Goal: Task Accomplishment & Management: Complete application form

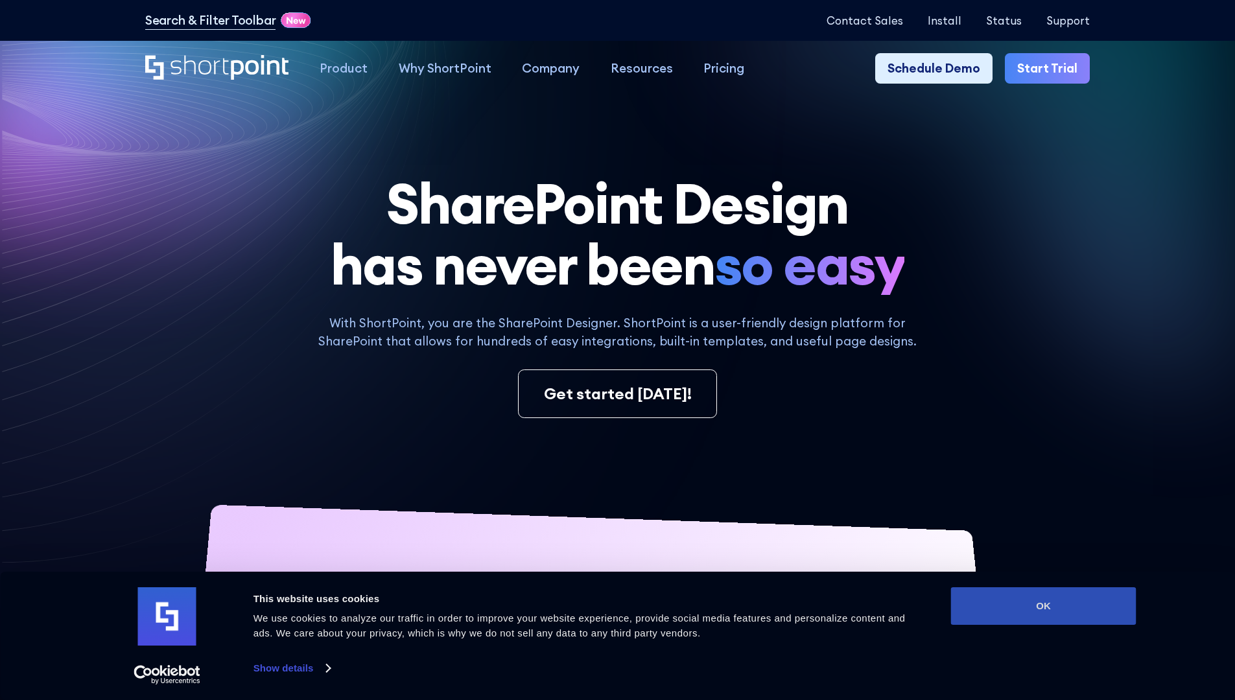
click at [1043, 606] on button "OK" at bounding box center [1043, 606] width 185 height 38
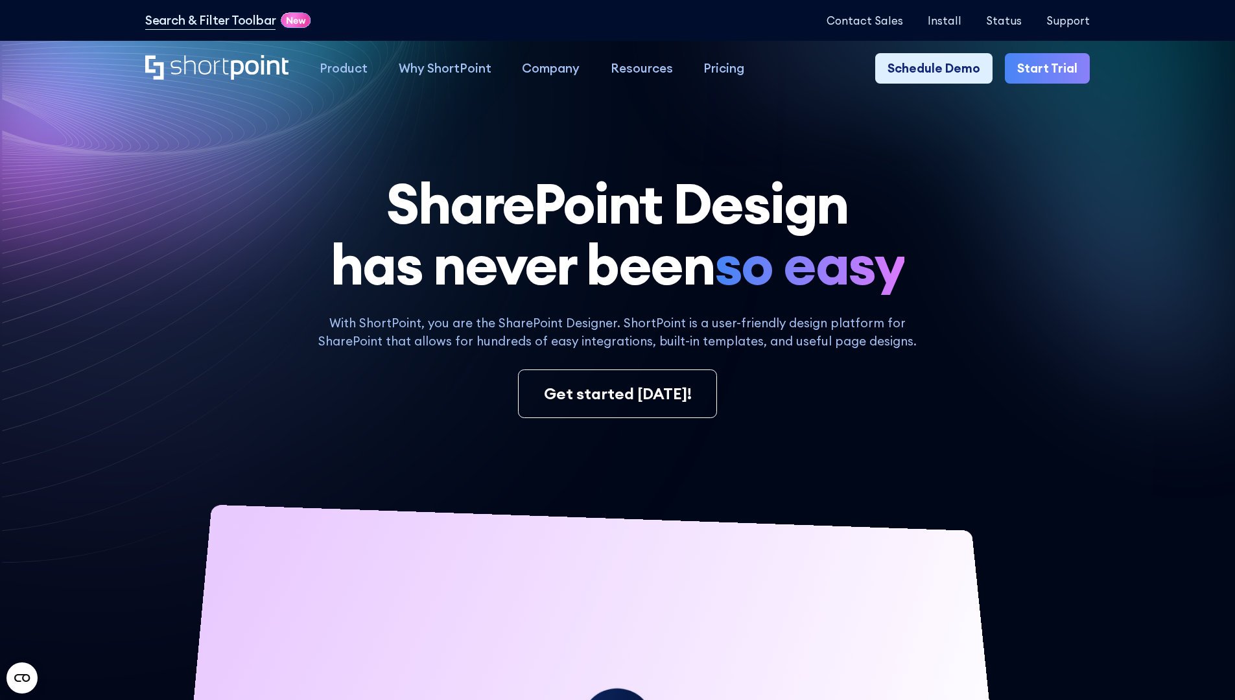
click at [1051, 69] on link "Start Trial" at bounding box center [1047, 68] width 85 height 31
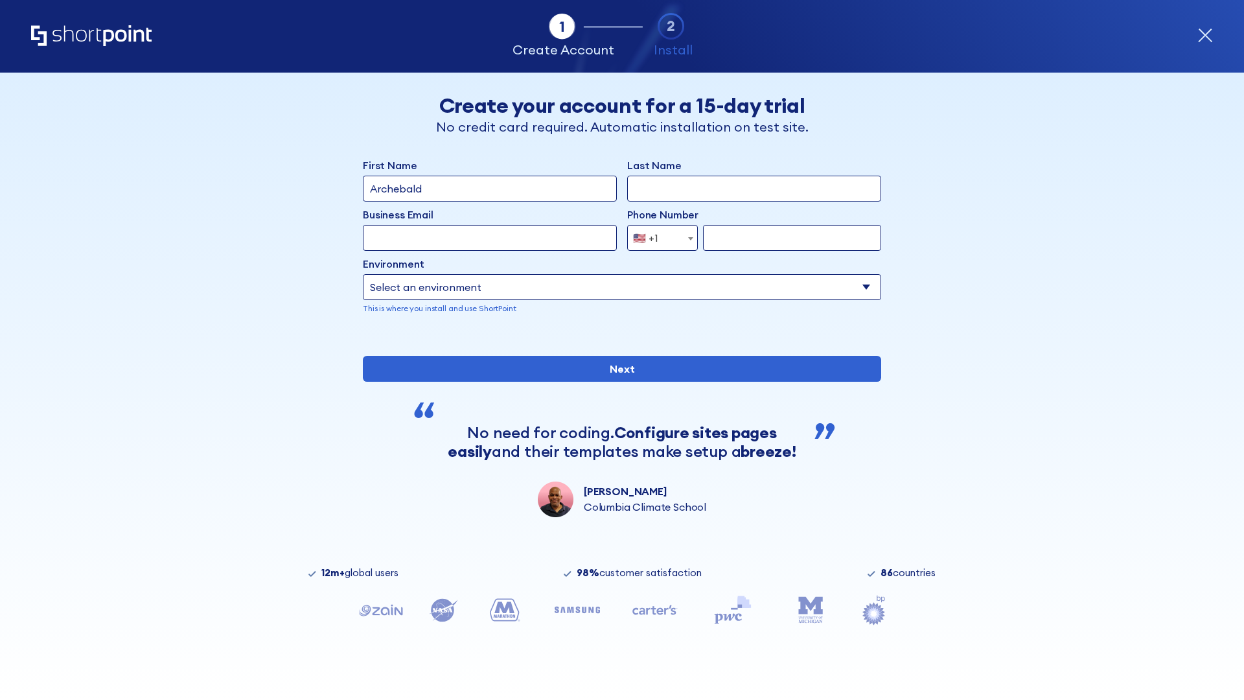
type input "Archebald"
type input "Berkuskv"
type input "2125556789"
select select "Microsoft 365"
type input "2125556789"
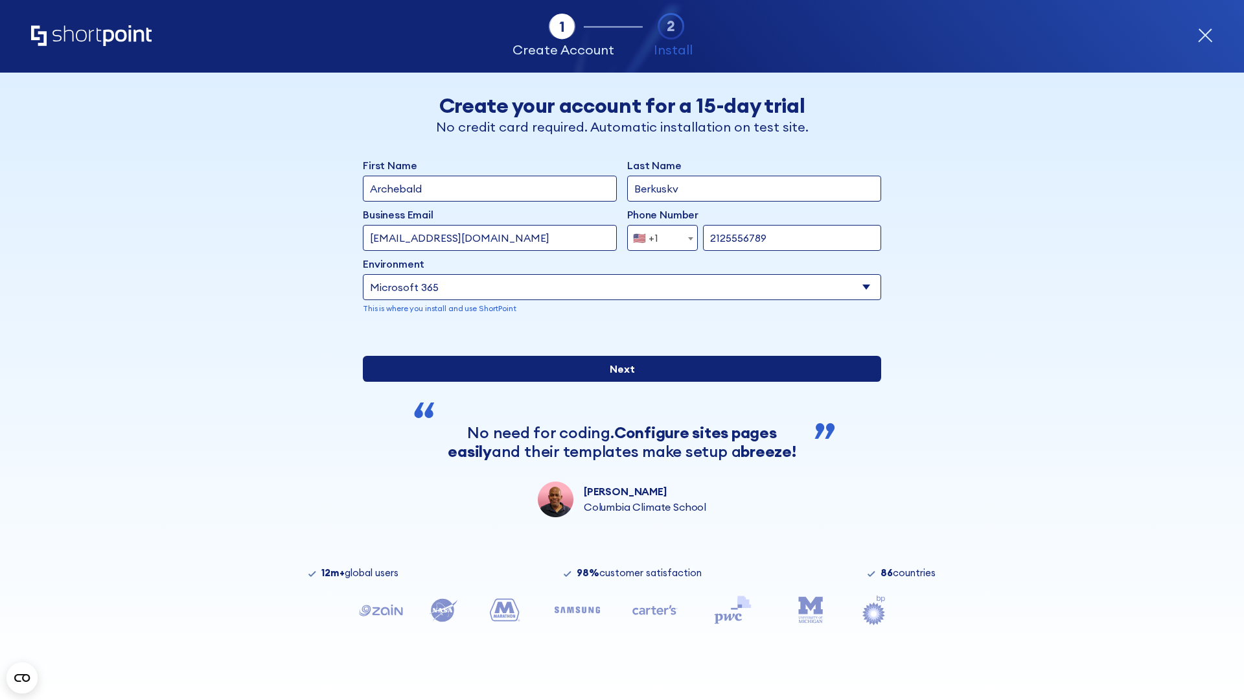
scroll to position [3, 0]
click at [617, 382] on input "Next" at bounding box center [622, 369] width 518 height 26
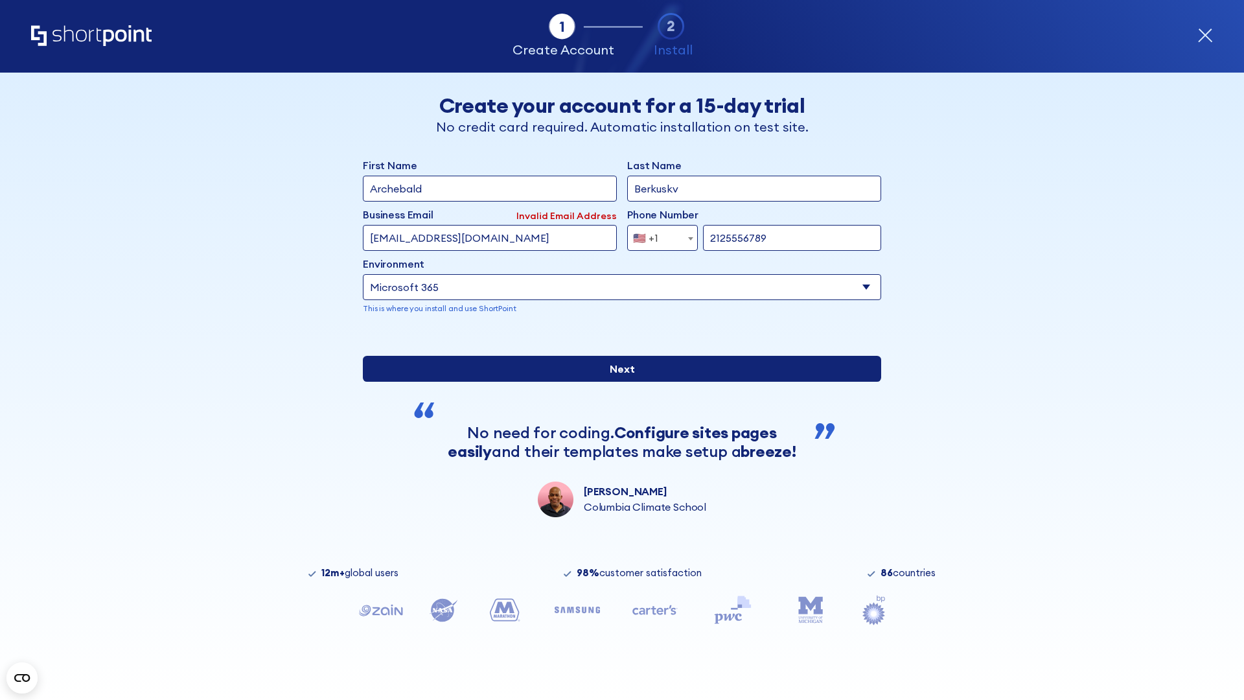
click at [617, 382] on input "Next" at bounding box center [622, 369] width 518 height 26
type input "test@shortpoint.com"
click at [617, 382] on input "Next" at bounding box center [622, 369] width 518 height 26
